Goal: Task Accomplishment & Management: Complete application form

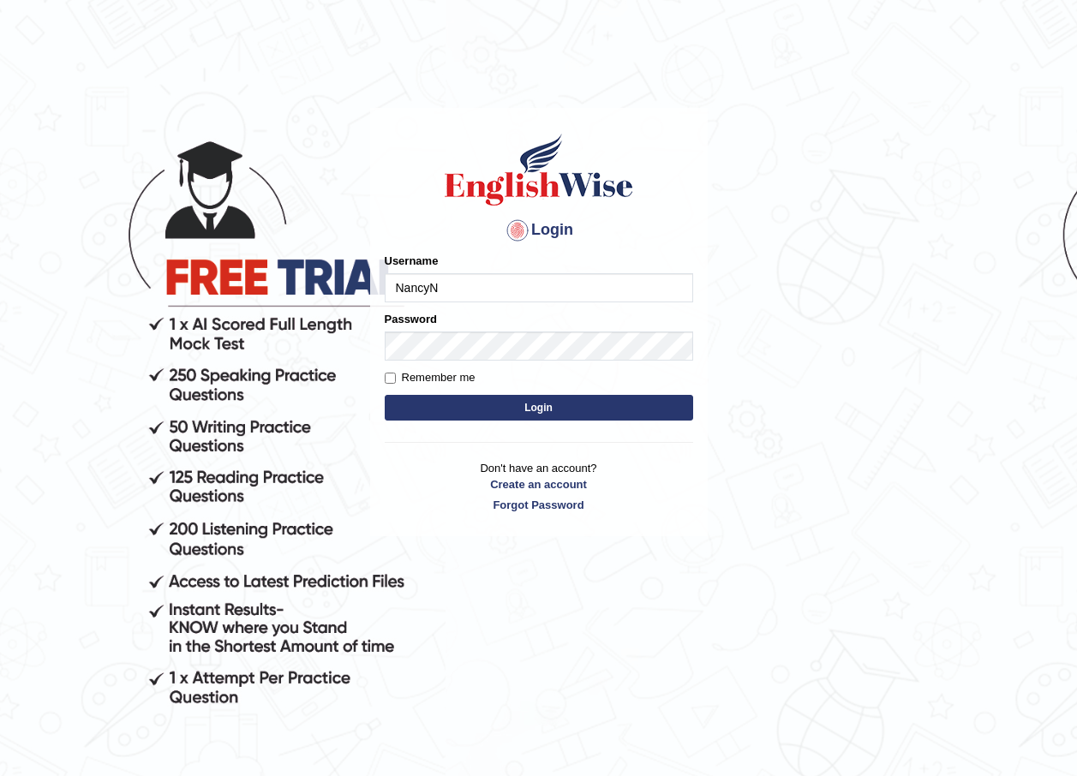
type input "NancyN"
click at [394, 375] on input "Remember me" at bounding box center [390, 378] width 11 height 11
checkbox input "true"
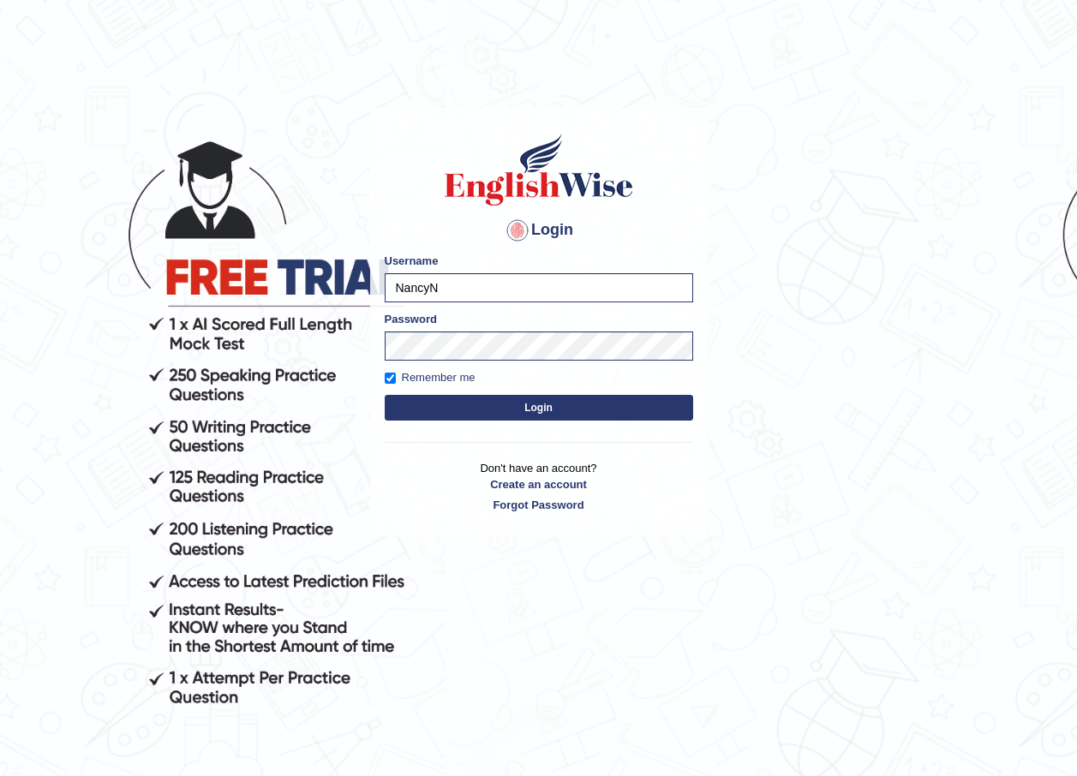
click at [434, 403] on button "Login" at bounding box center [539, 408] width 308 height 26
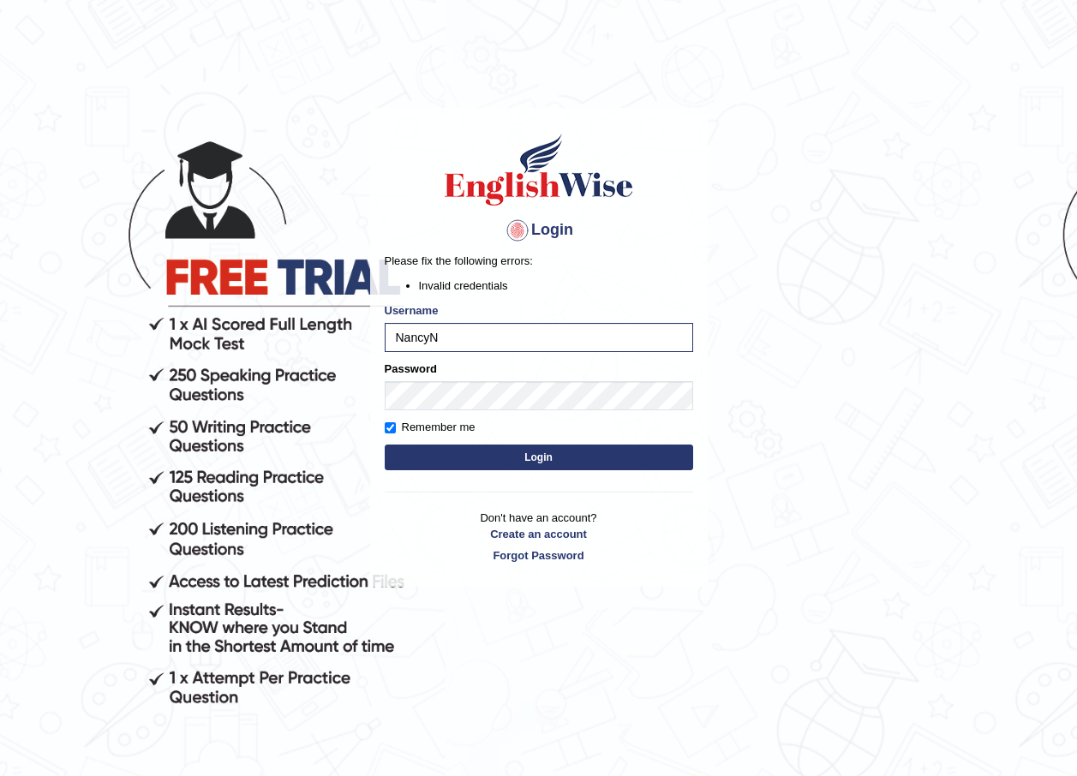
click at [446, 457] on button "Login" at bounding box center [539, 458] width 308 height 26
click at [493, 465] on button "Login" at bounding box center [539, 458] width 308 height 26
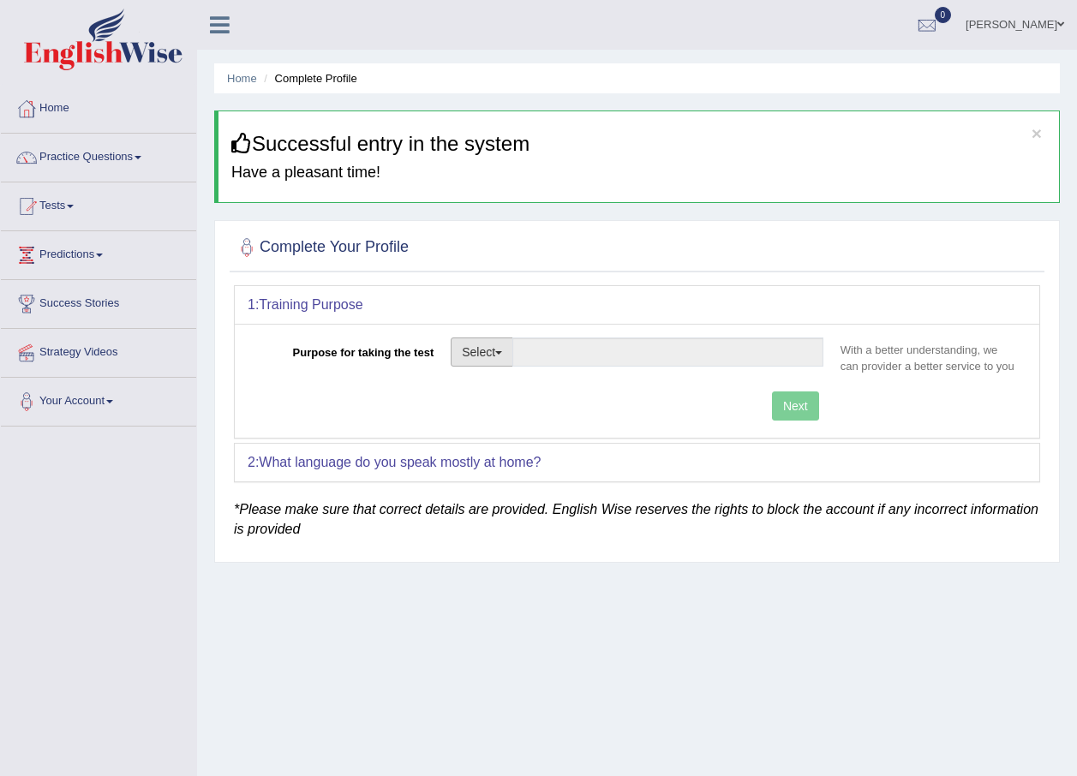
click at [500, 355] on button "Select" at bounding box center [482, 352] width 63 height 29
click at [517, 408] on link "Permanent Residency" at bounding box center [527, 411] width 152 height 22
type input "Permanent Residency"
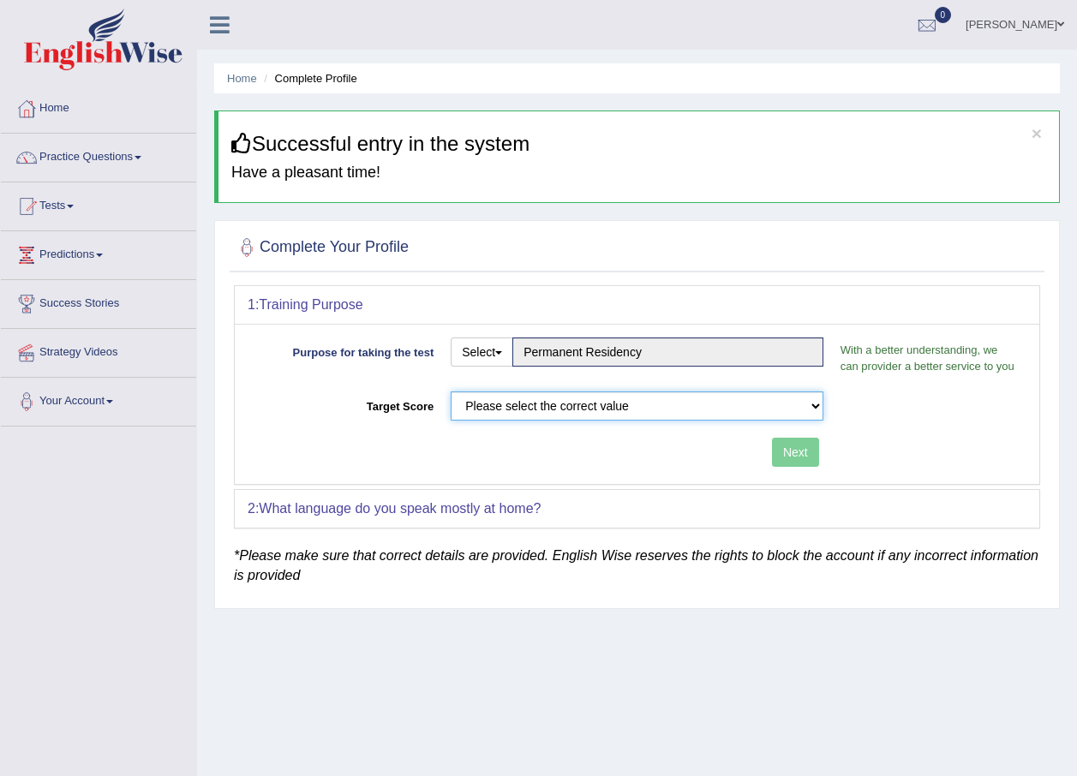
click at [631, 403] on select "Please select the correct value 50 (6 bands) 58 (6.5 bands) 65 (7 bands) 79 (8 …" at bounding box center [637, 405] width 373 height 29
select select "79"
click at [451, 391] on select "Please select the correct value 50 (6 bands) 58 (6.5 bands) 65 (7 bands) 79 (8 …" at bounding box center [637, 405] width 373 height 29
click at [795, 445] on button "Next" at bounding box center [795, 452] width 47 height 29
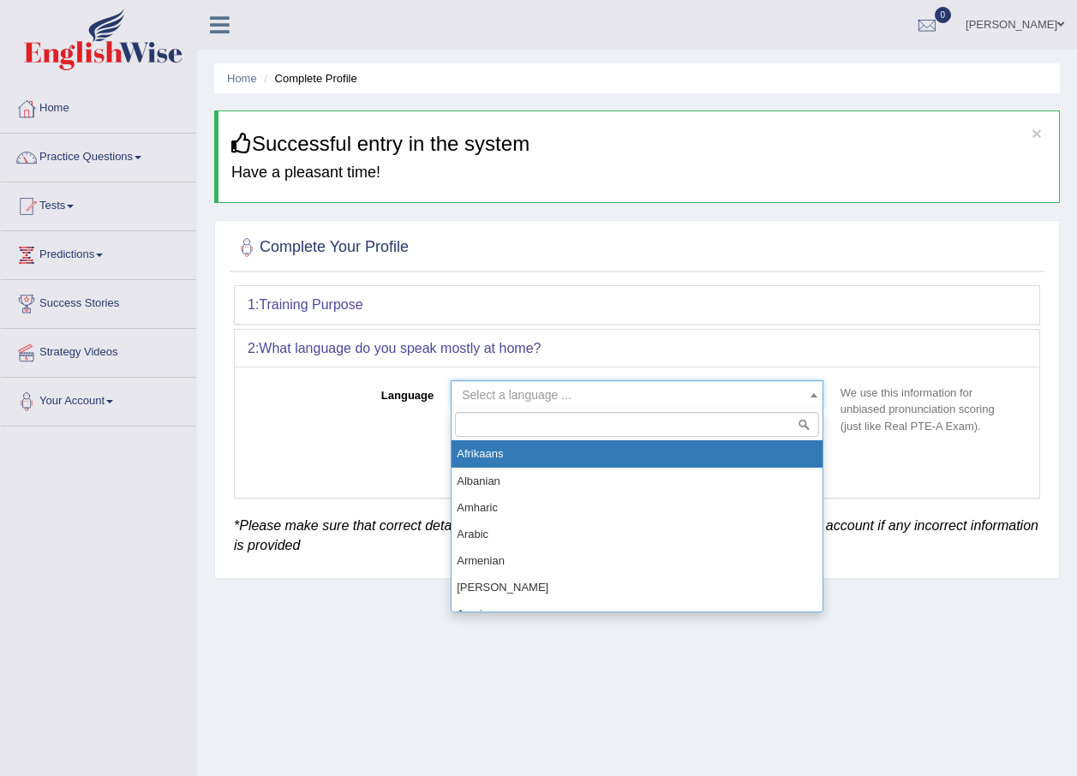
click at [475, 389] on span "Select a language ..." at bounding box center [517, 395] width 110 height 14
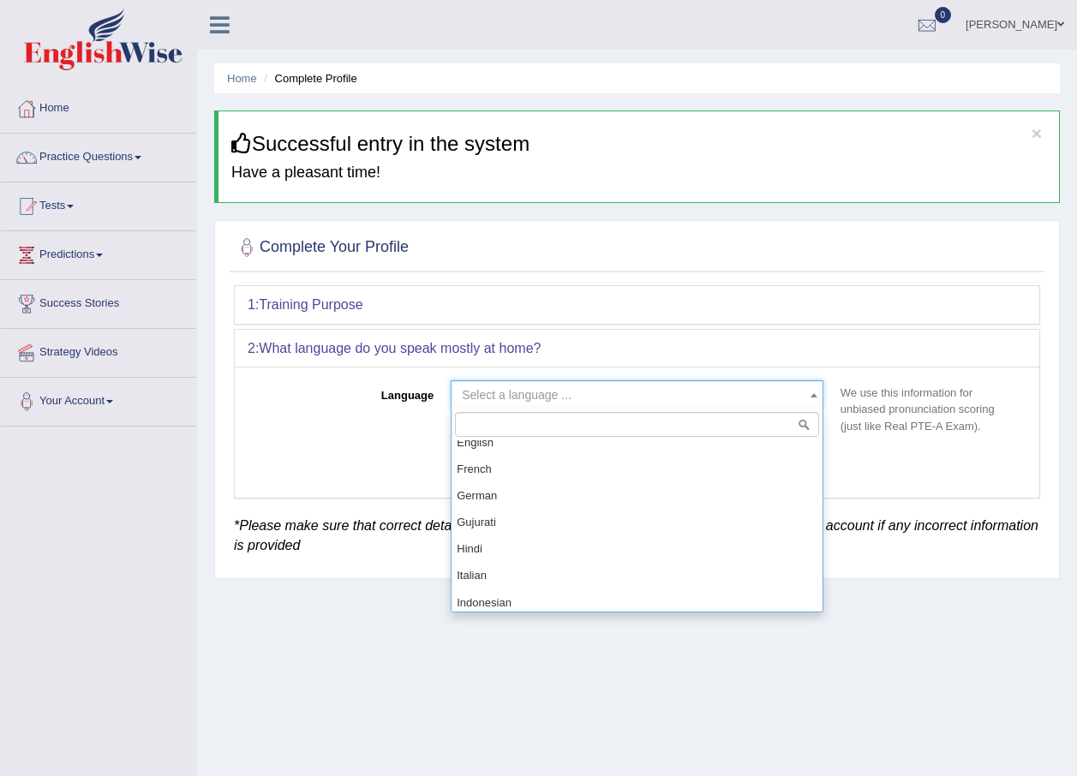
scroll to position [684, 0]
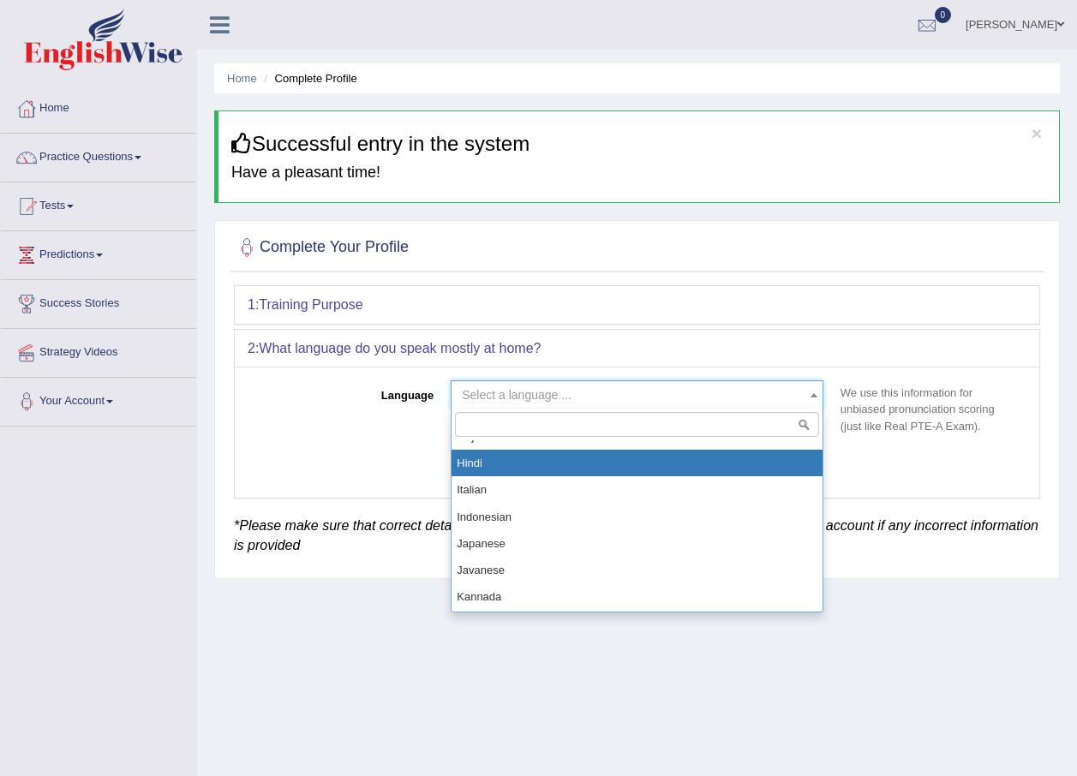
select select "Hindi"
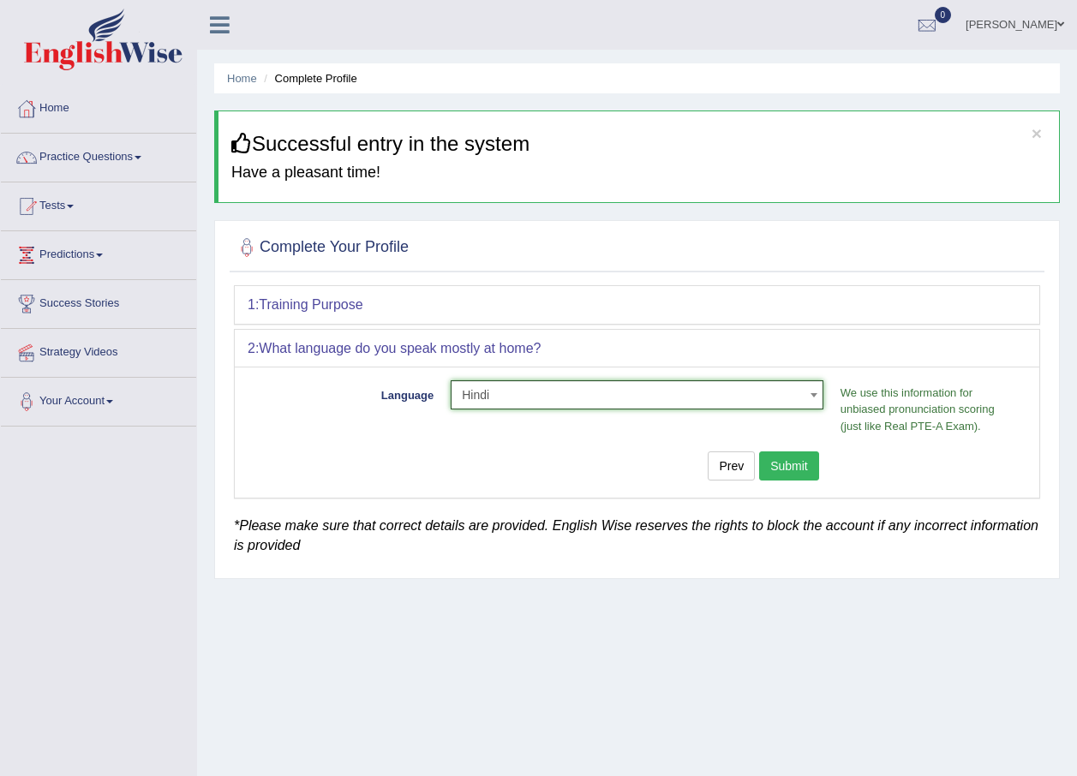
click at [783, 466] on button "Submit" at bounding box center [789, 465] width 60 height 29
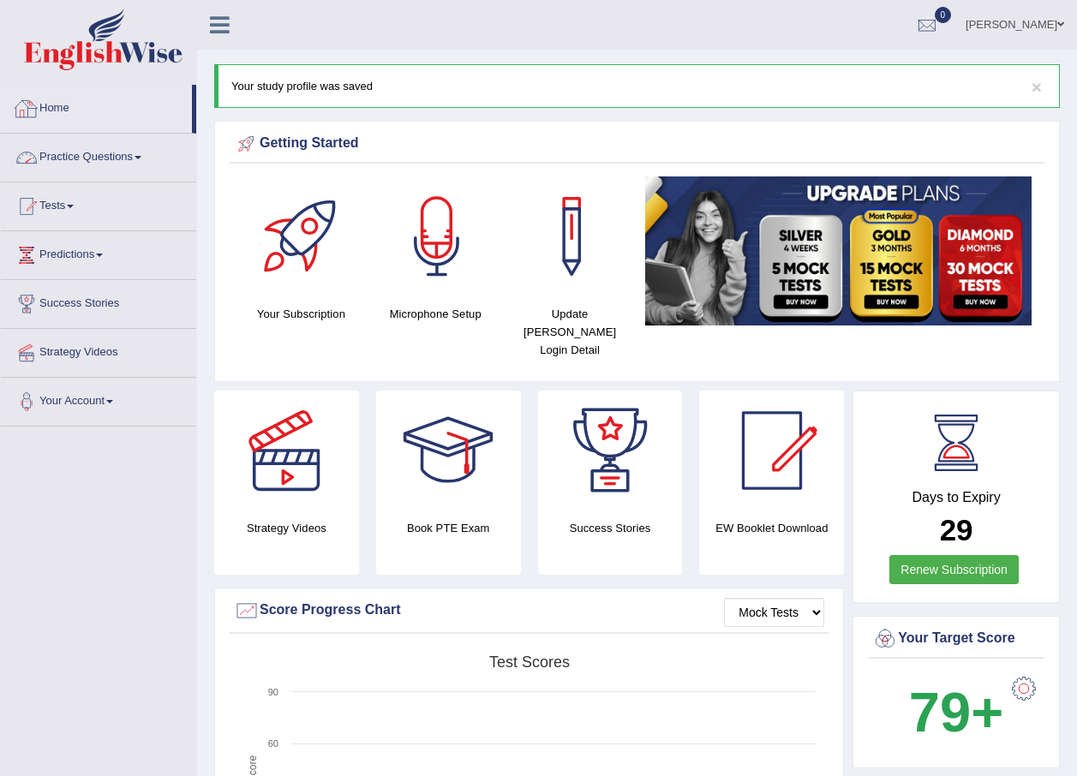
click at [127, 162] on link "Practice Questions" at bounding box center [98, 155] width 195 height 43
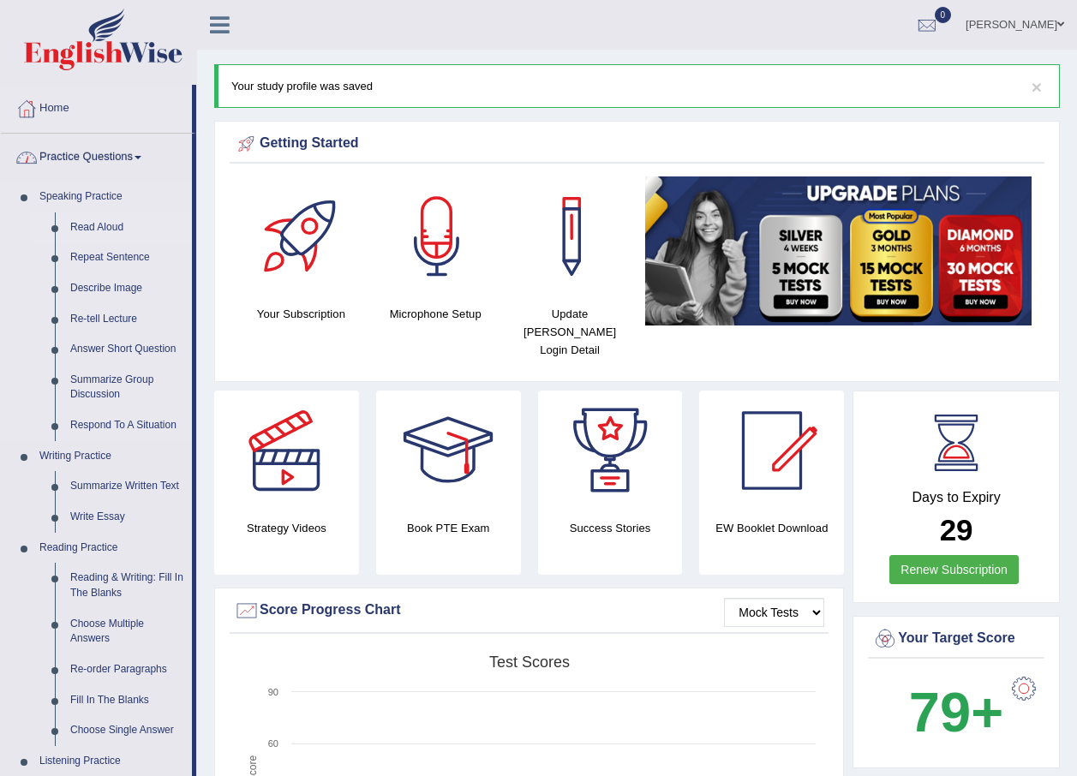
click at [104, 232] on link "Read Aloud" at bounding box center [127, 227] width 129 height 31
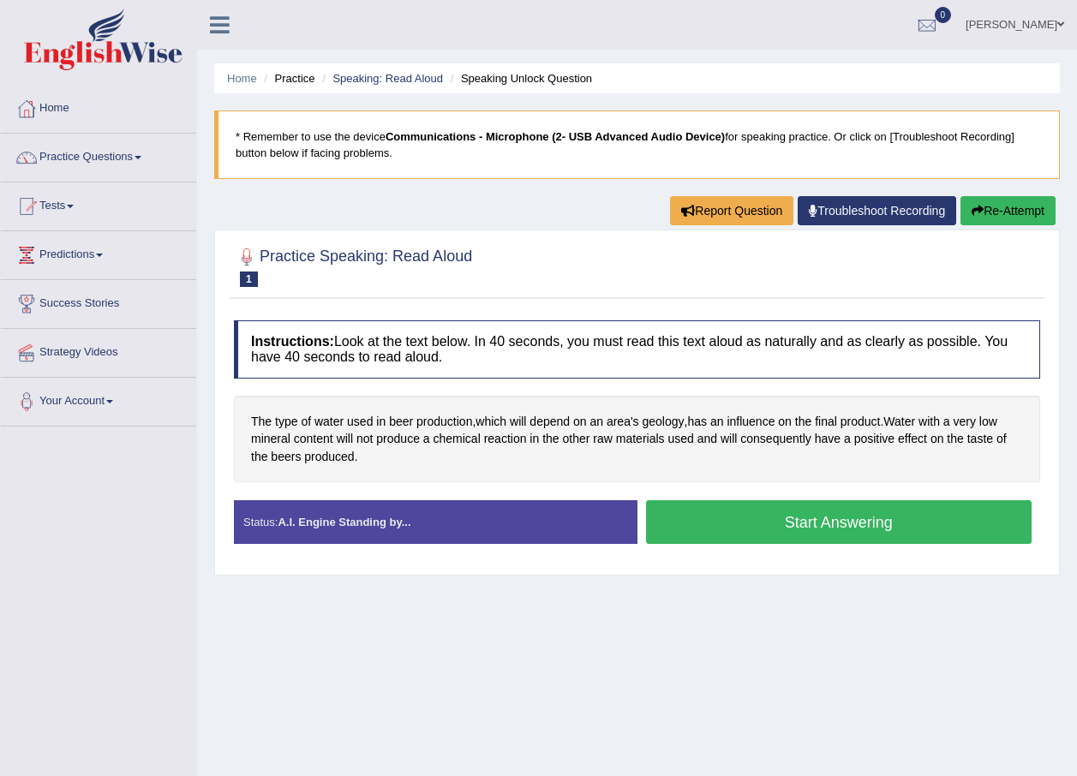
click at [730, 524] on button "Start Answering" at bounding box center [839, 522] width 386 height 44
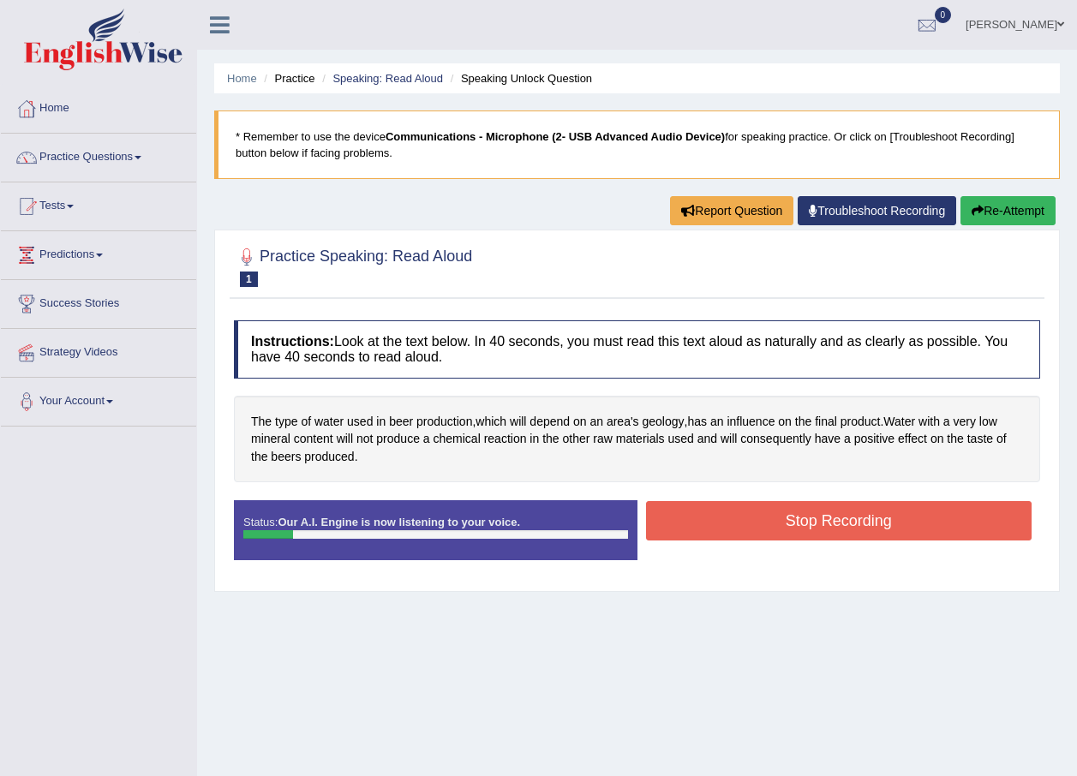
click at [724, 507] on button "Stop Recording" at bounding box center [839, 520] width 386 height 39
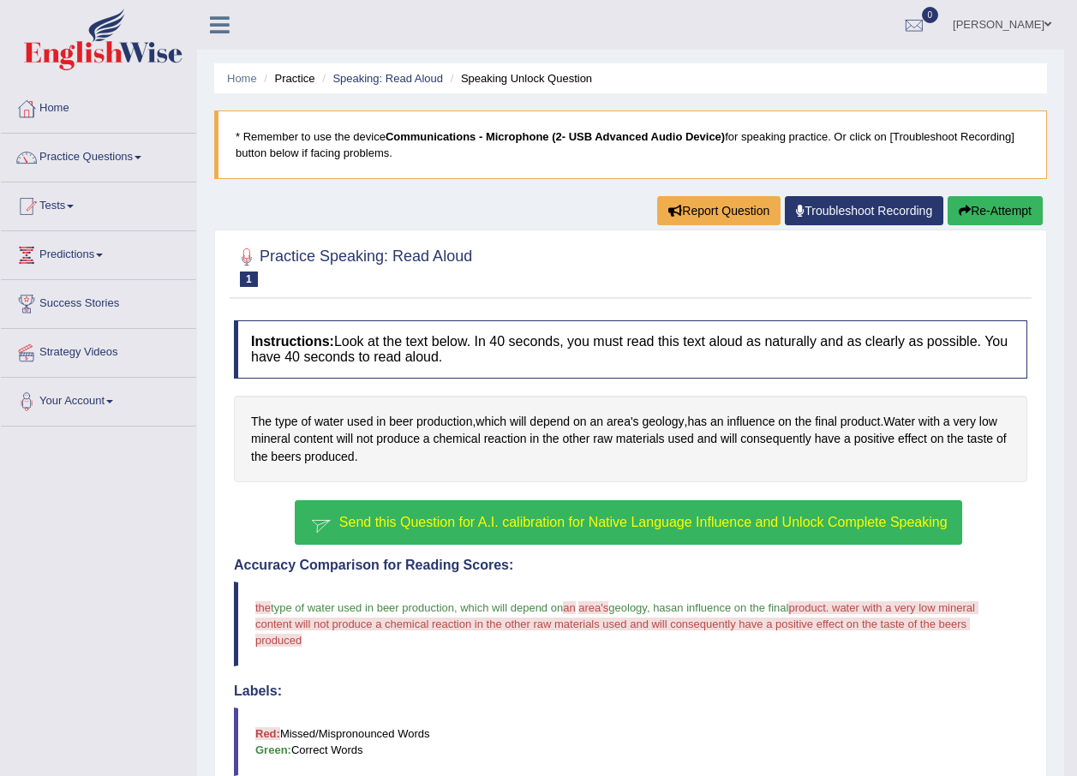
click at [588, 511] on button "Send this Question for A.I. calibration for Native Language Influence and Unloc…" at bounding box center [628, 522] width 666 height 45
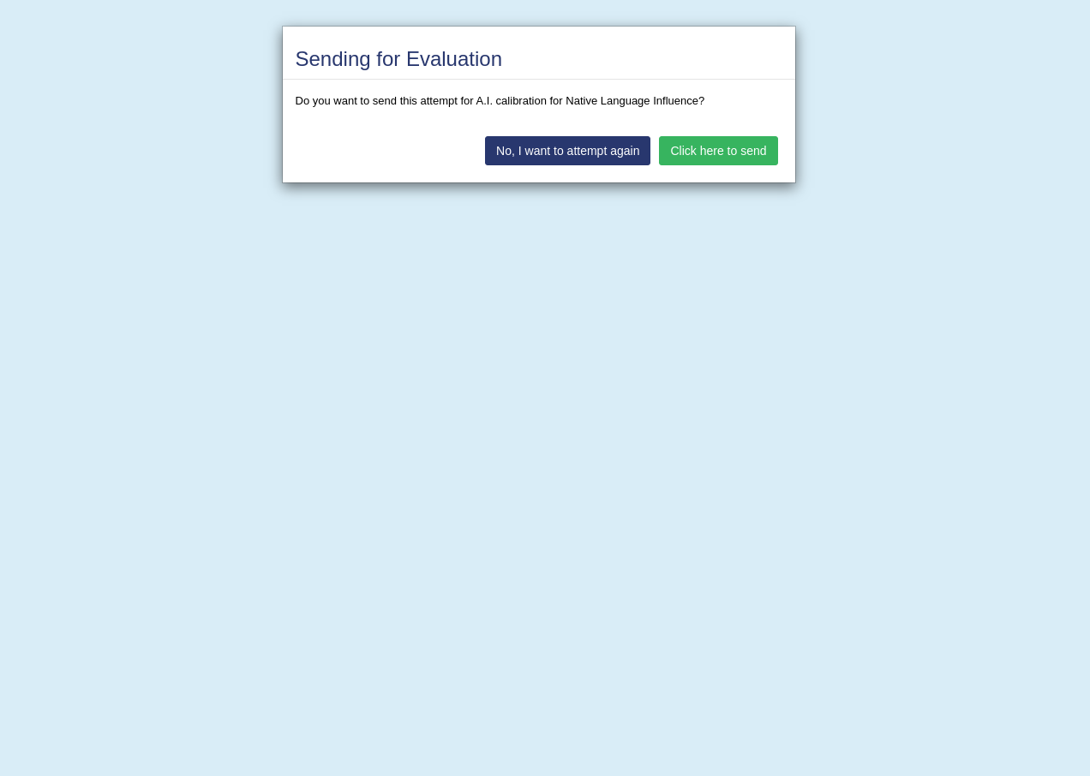
click at [692, 149] on button "Click here to send" at bounding box center [718, 150] width 118 height 29
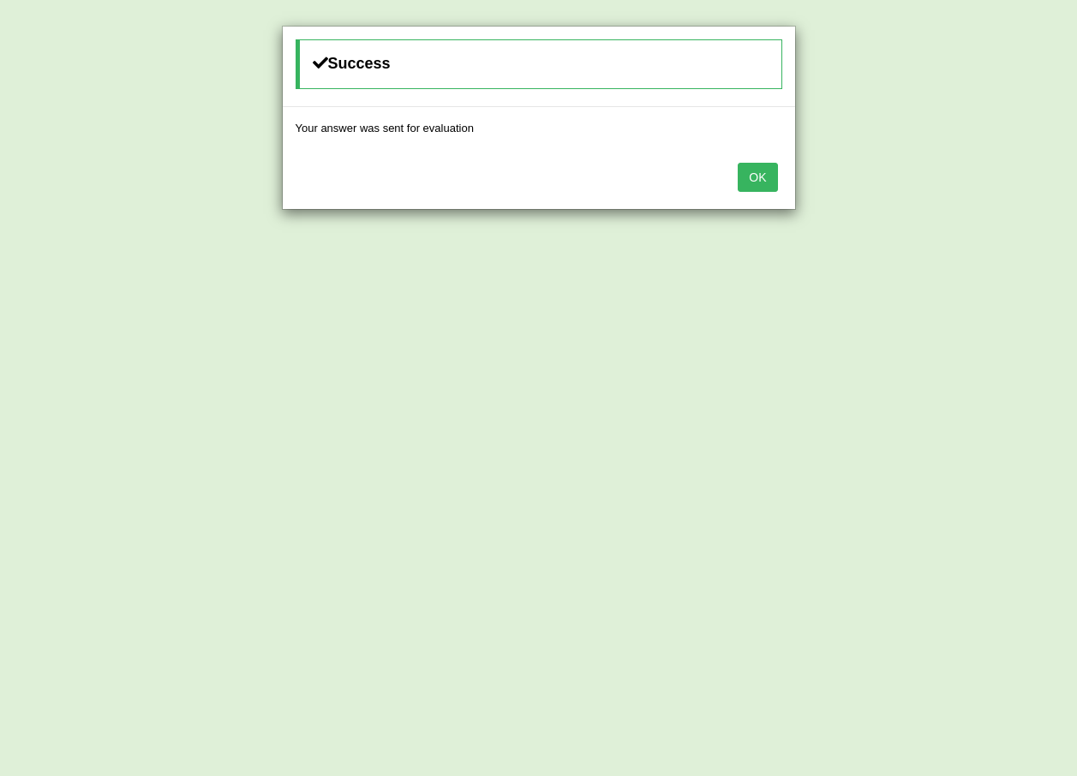
click at [743, 171] on button "OK" at bounding box center [757, 177] width 39 height 29
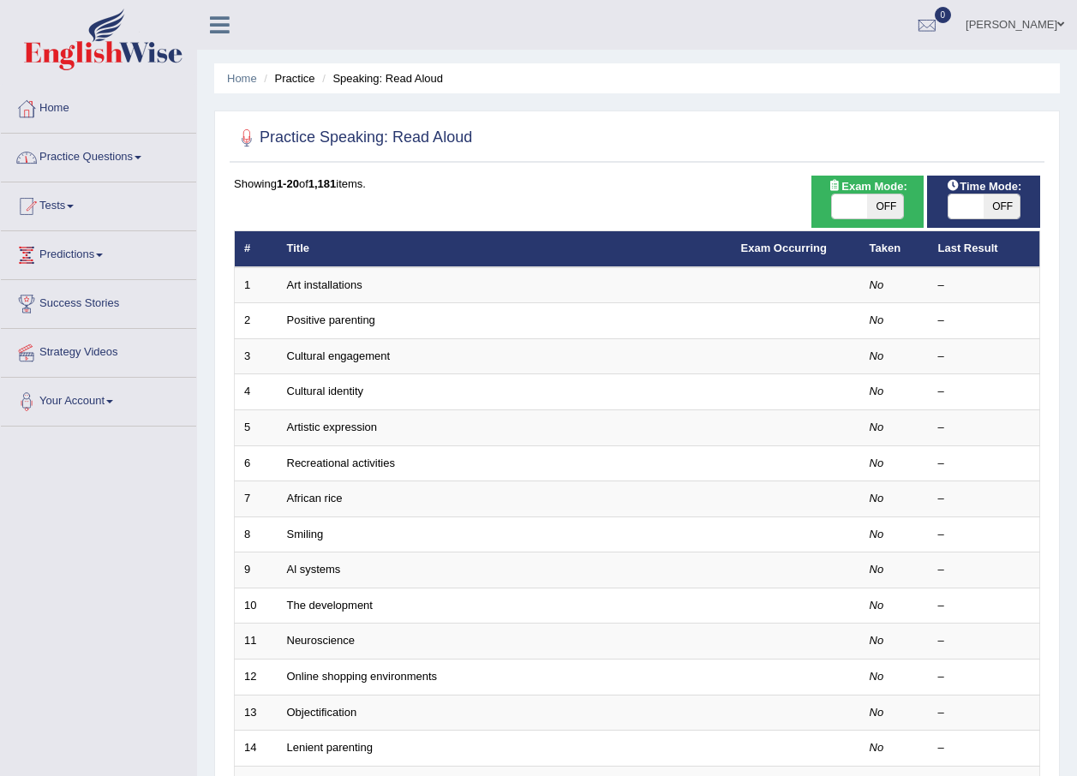
click at [65, 107] on link "Home" at bounding box center [98, 106] width 195 height 43
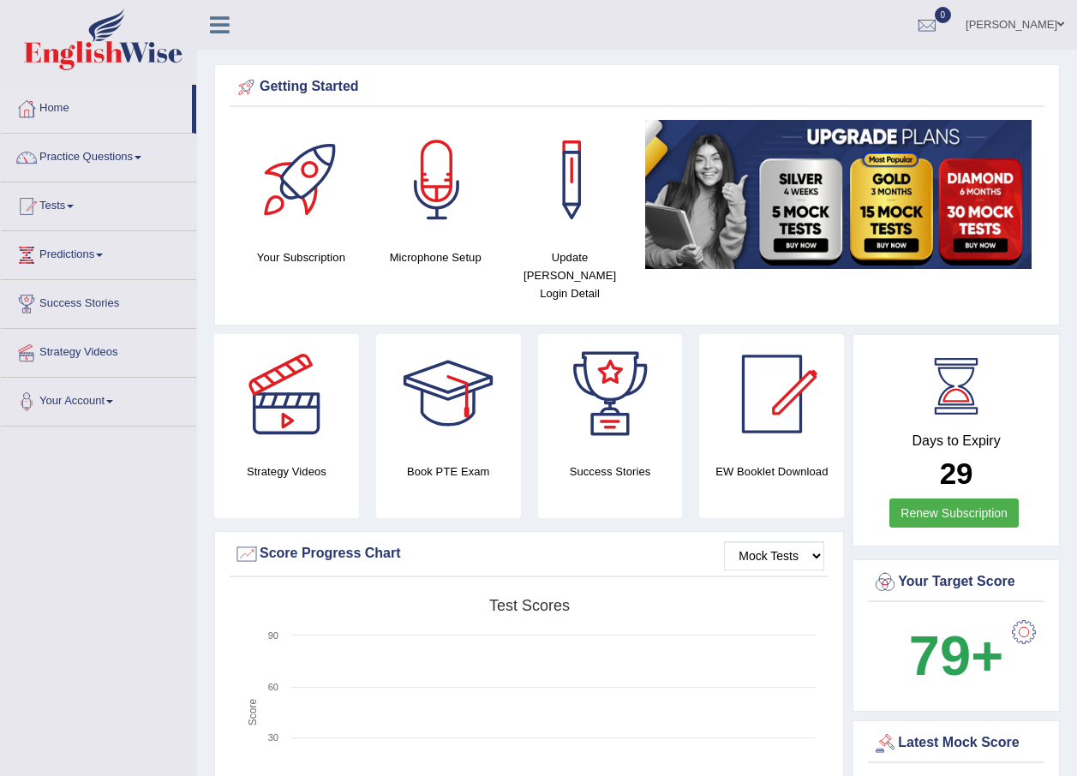
drag, startPoint x: 1068, startPoint y: 171, endPoint x: 1048, endPoint y: 278, distance: 109.0
